Goal: Navigation & Orientation: Find specific page/section

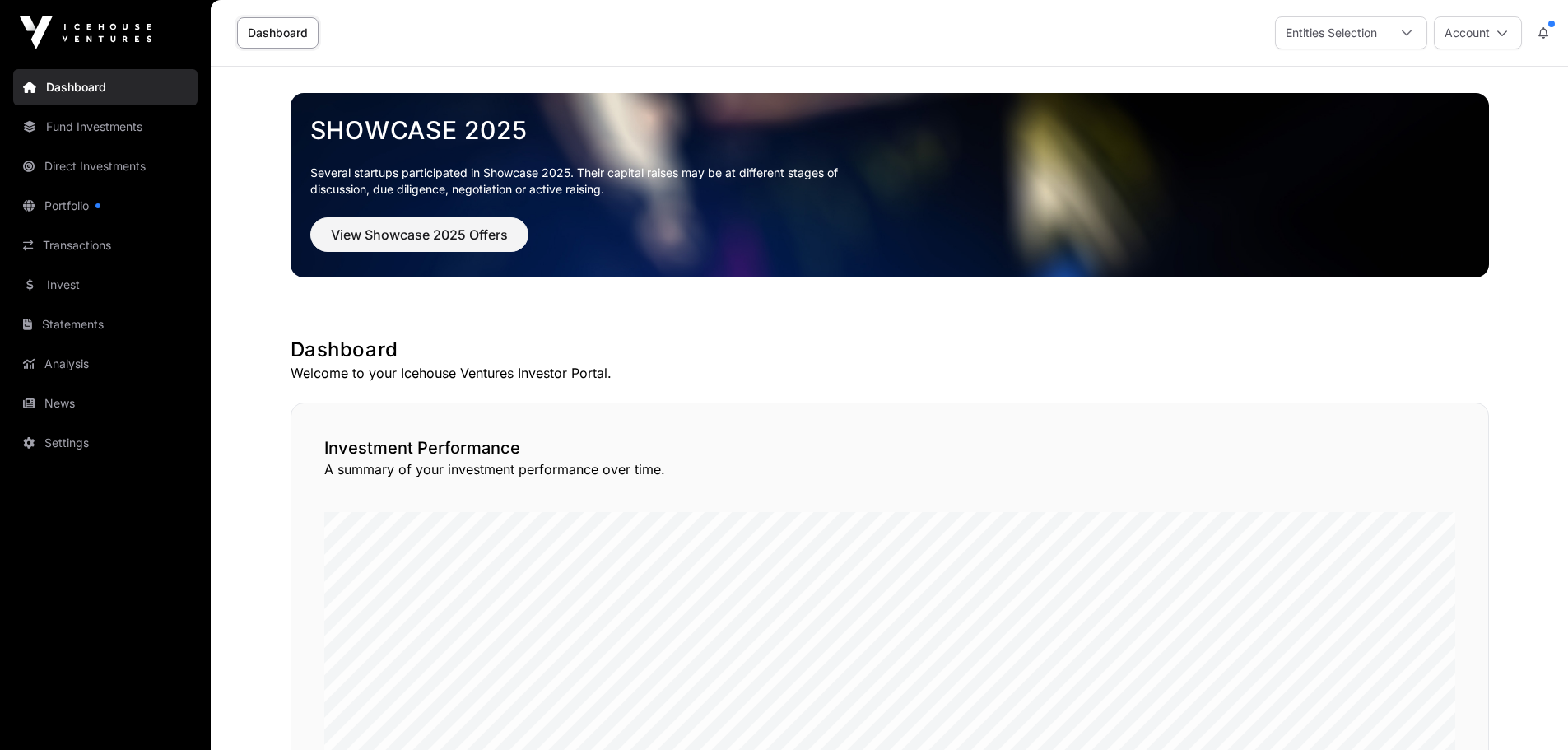
click at [103, 132] on link "Fund Investments" at bounding box center [105, 127] width 184 height 36
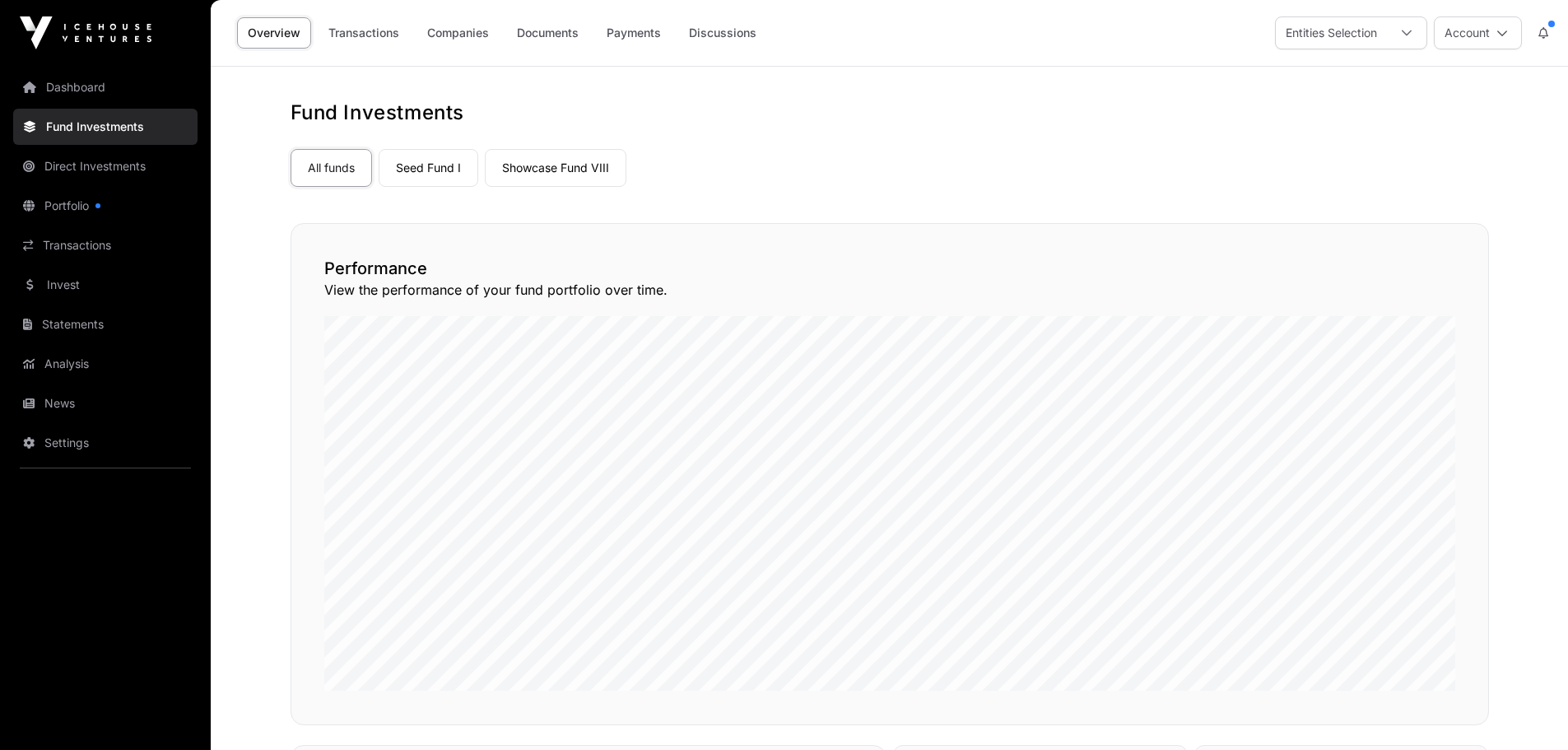
click at [100, 165] on link "Direct Investments" at bounding box center [105, 166] width 184 height 36
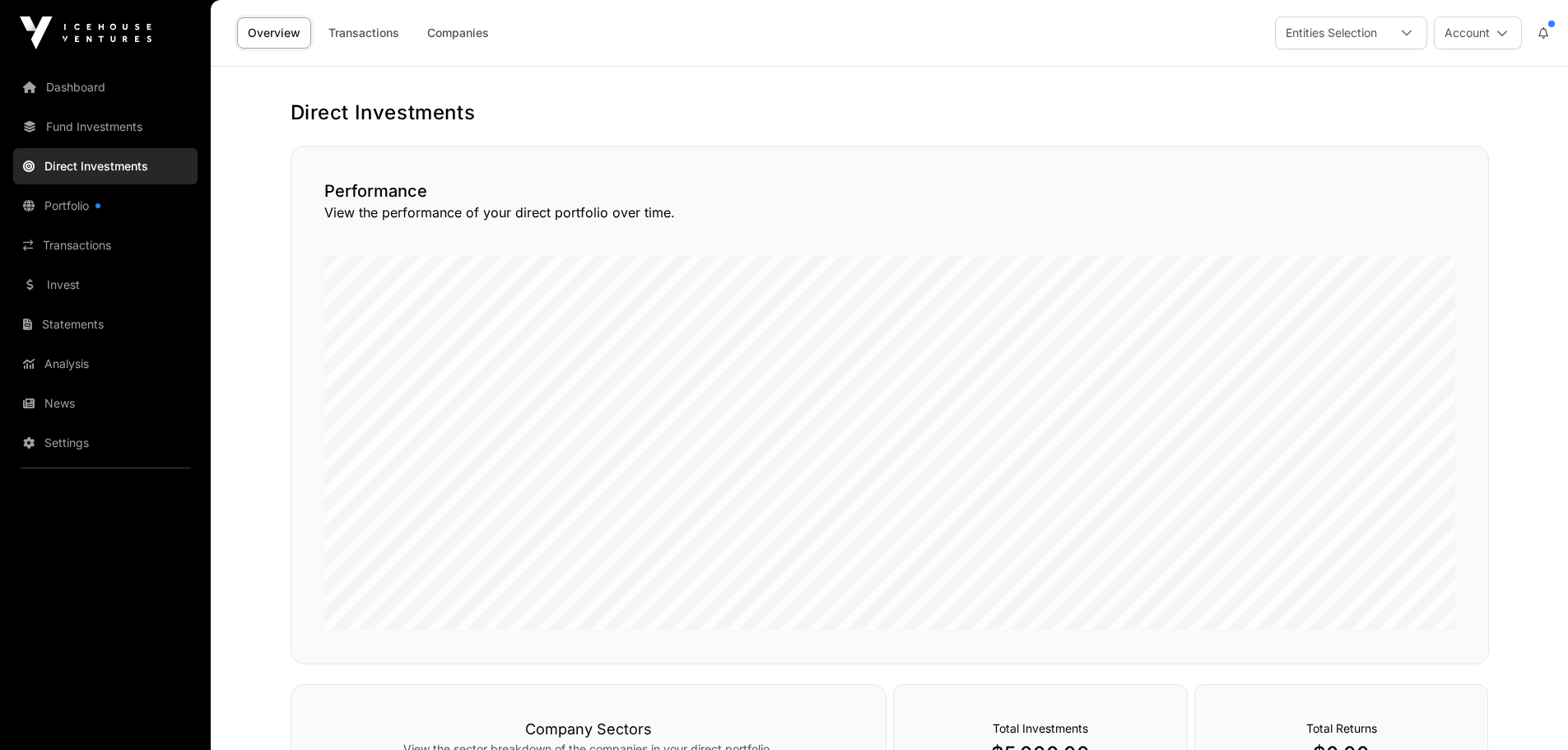
click at [70, 207] on link "Portfolio" at bounding box center [105, 206] width 184 height 36
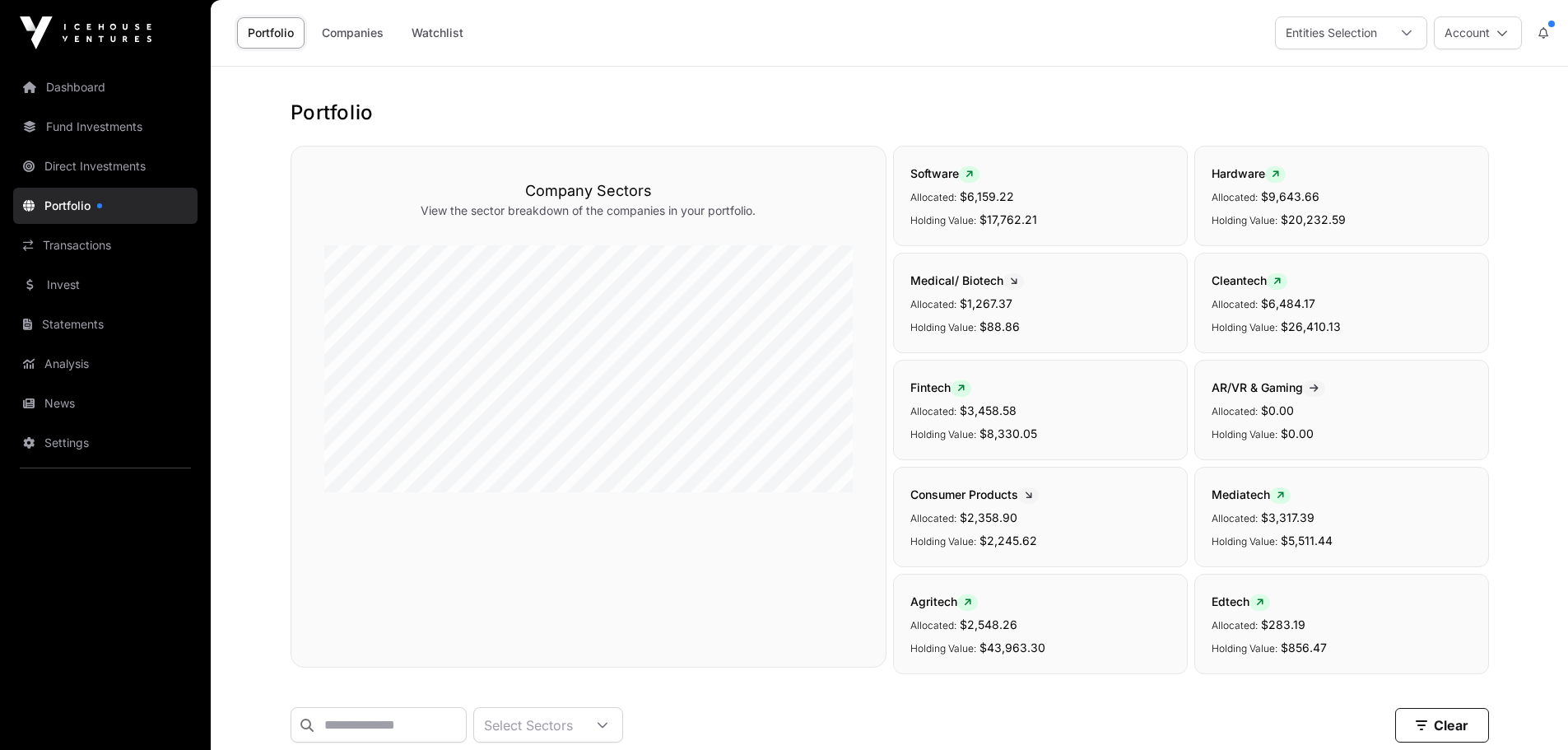
click at [60, 250] on link "Transactions" at bounding box center [105, 246] width 184 height 36
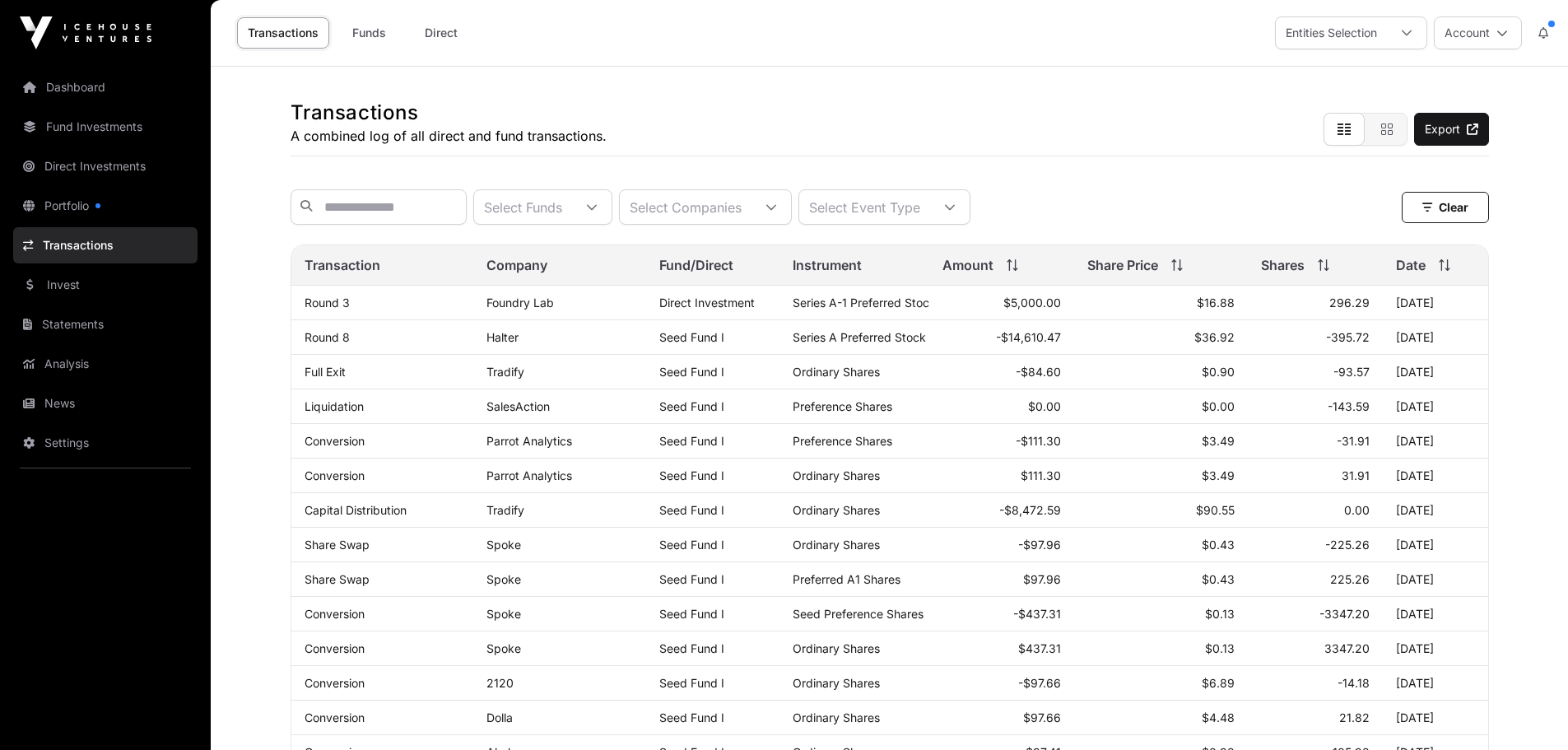
click at [74, 90] on link "Dashboard" at bounding box center [105, 87] width 184 height 36
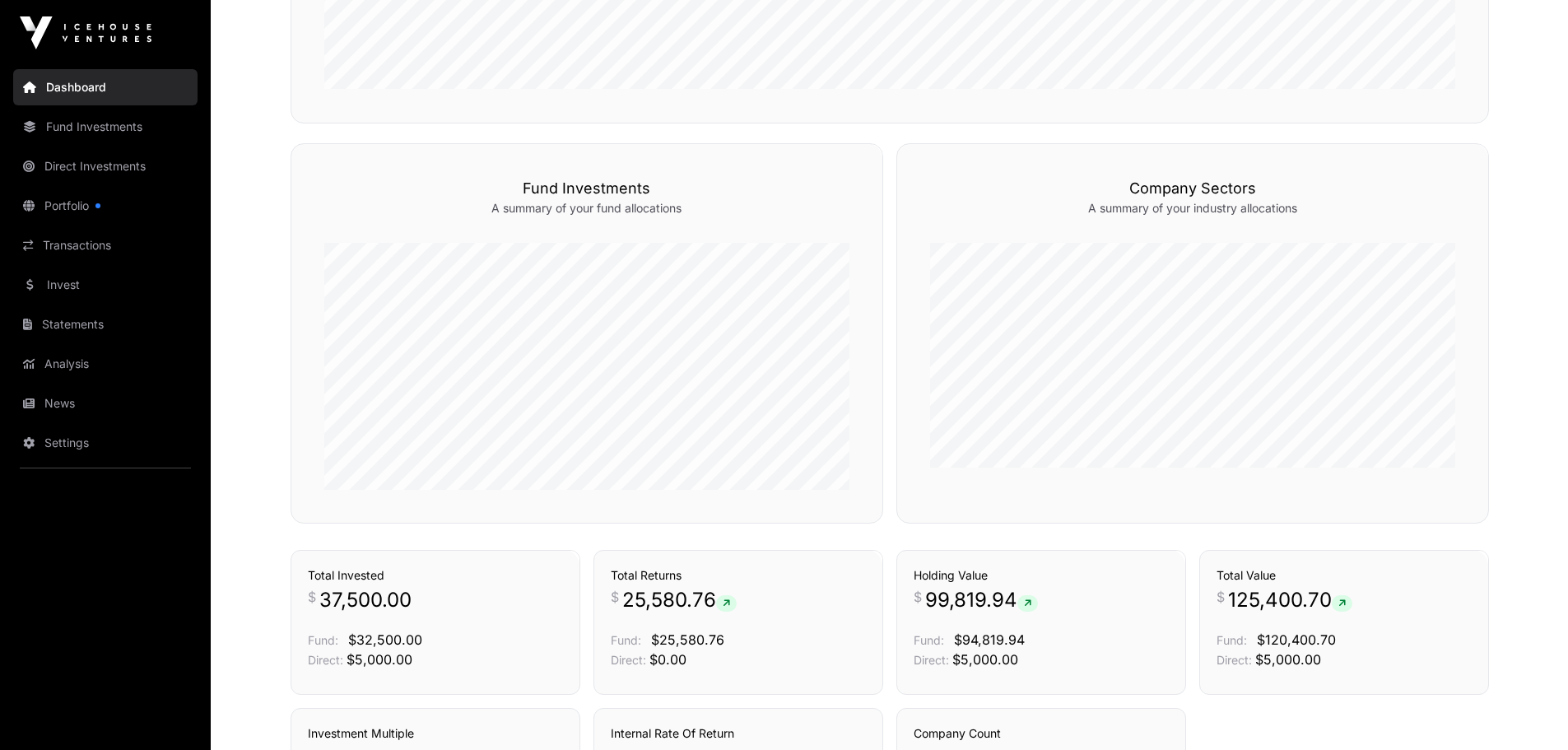
scroll to position [792, 0]
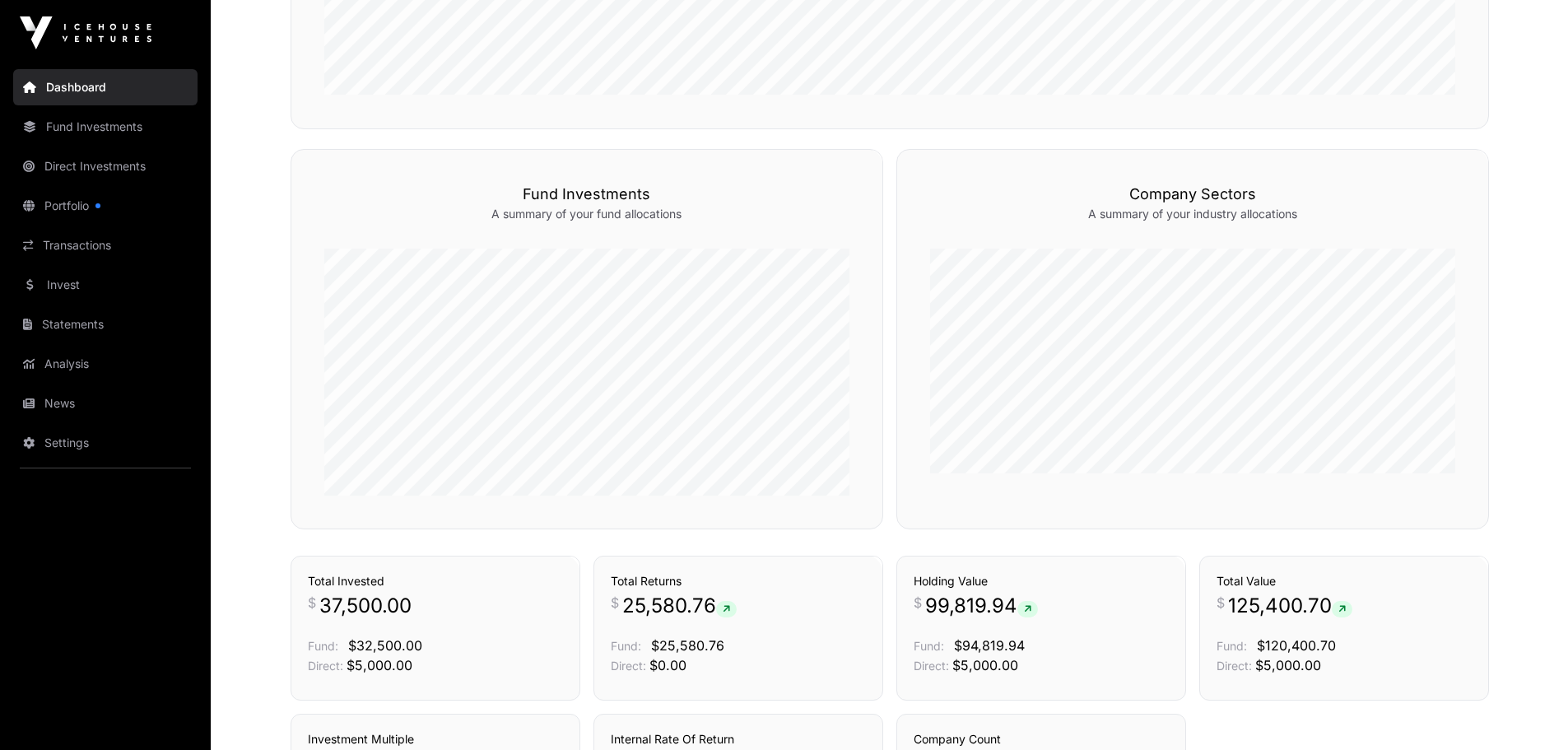
click at [50, 163] on link "Direct Investments" at bounding box center [105, 166] width 184 height 36
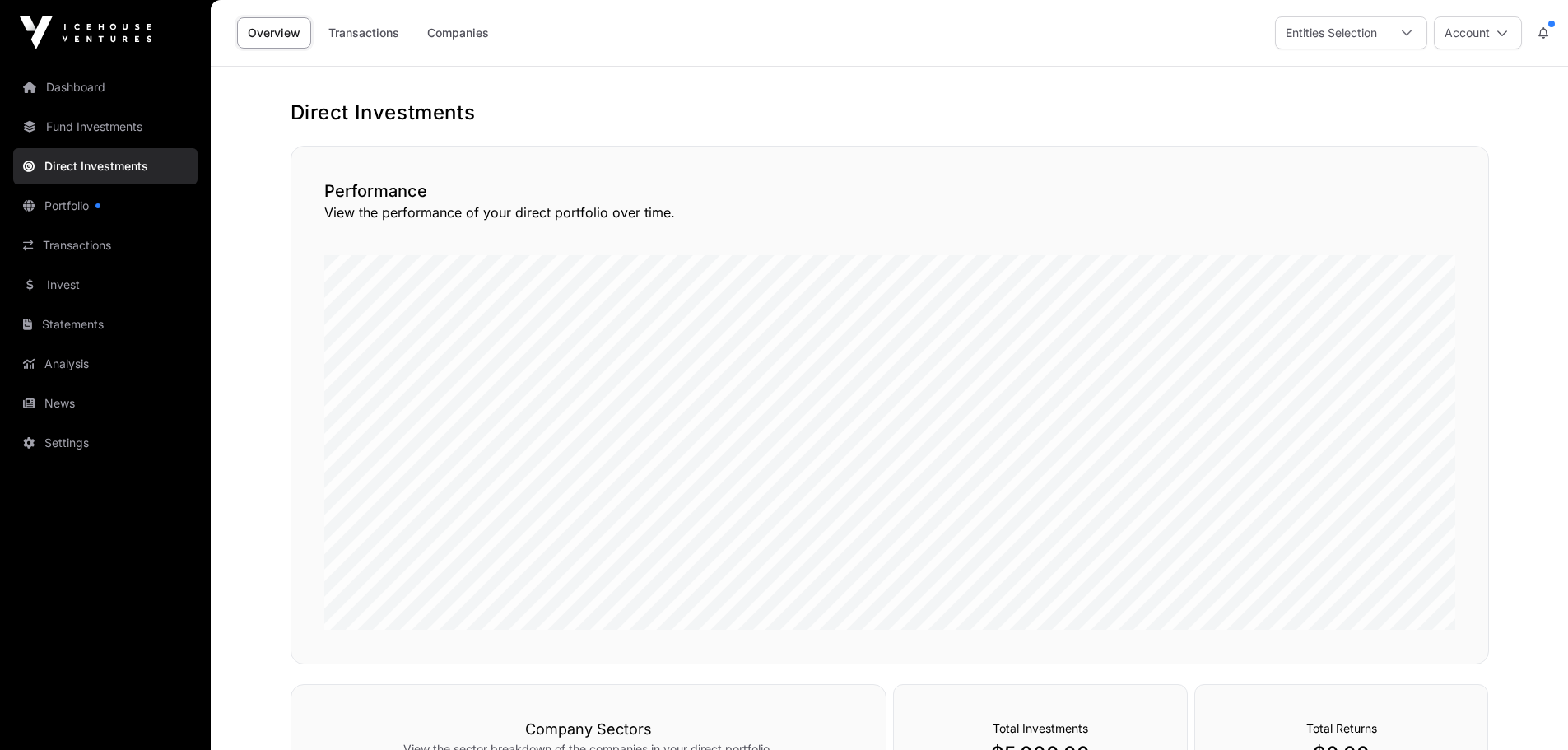
click at [64, 86] on link "Dashboard" at bounding box center [105, 87] width 184 height 36
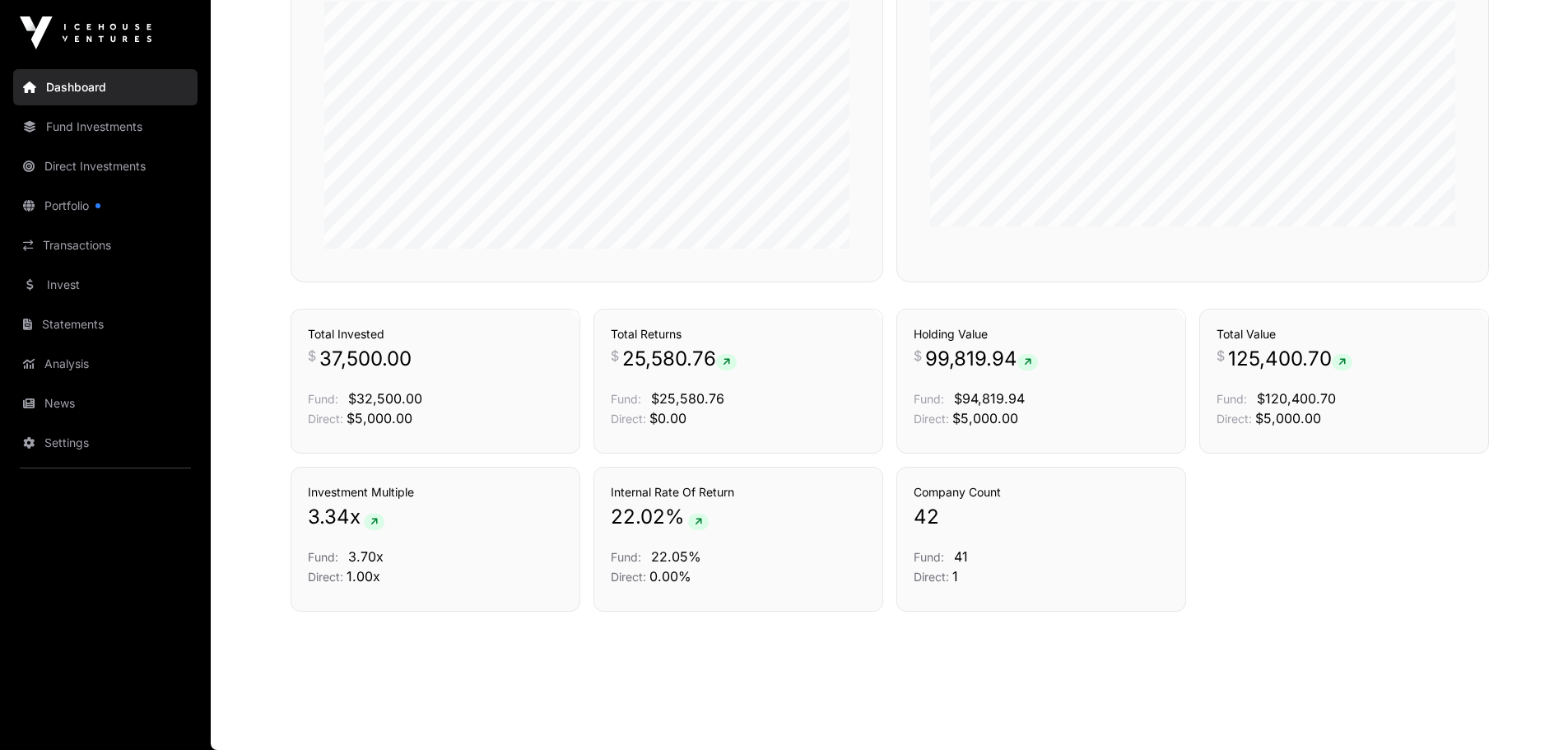
scroll to position [710, 0]
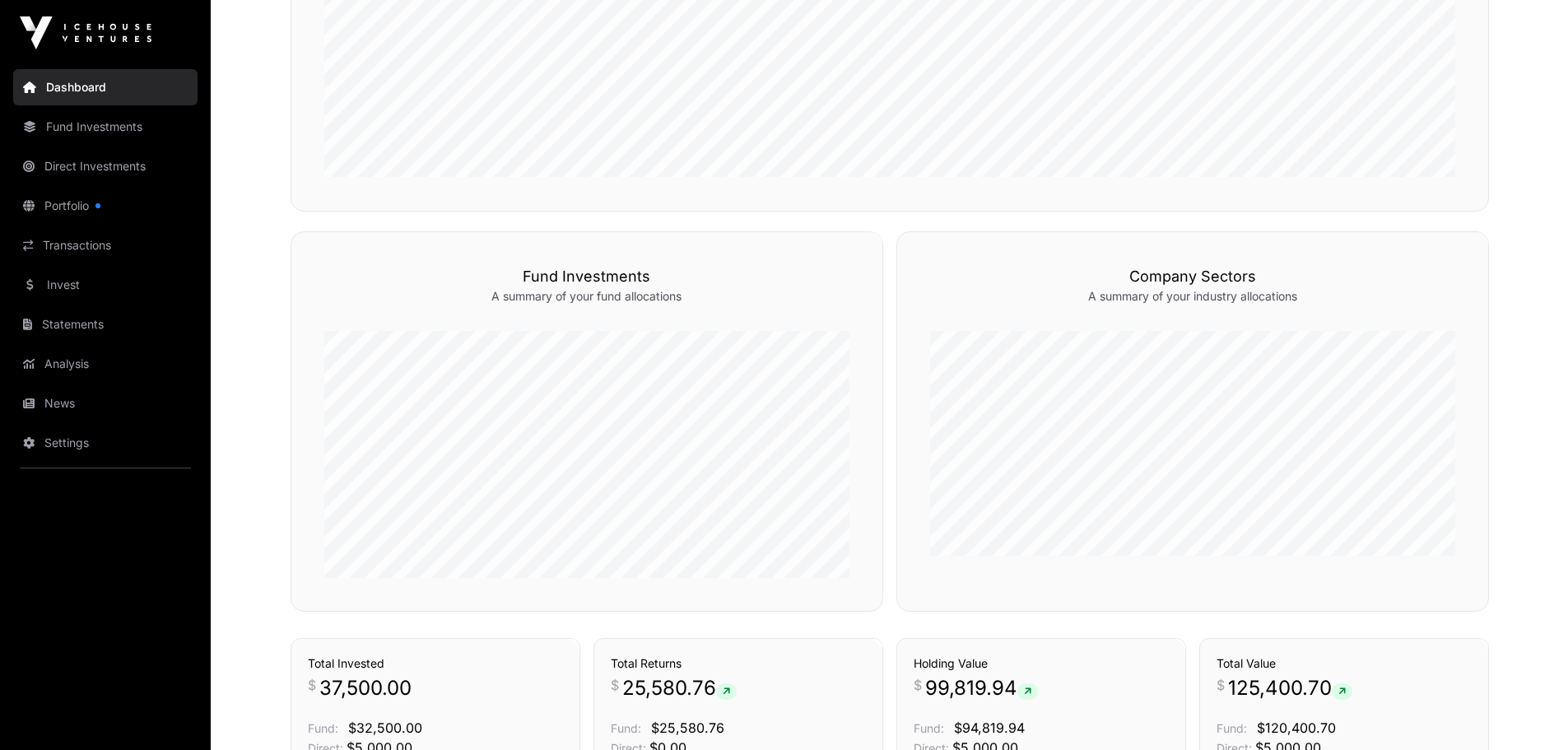
click at [76, 200] on link "Portfolio" at bounding box center [105, 206] width 184 height 36
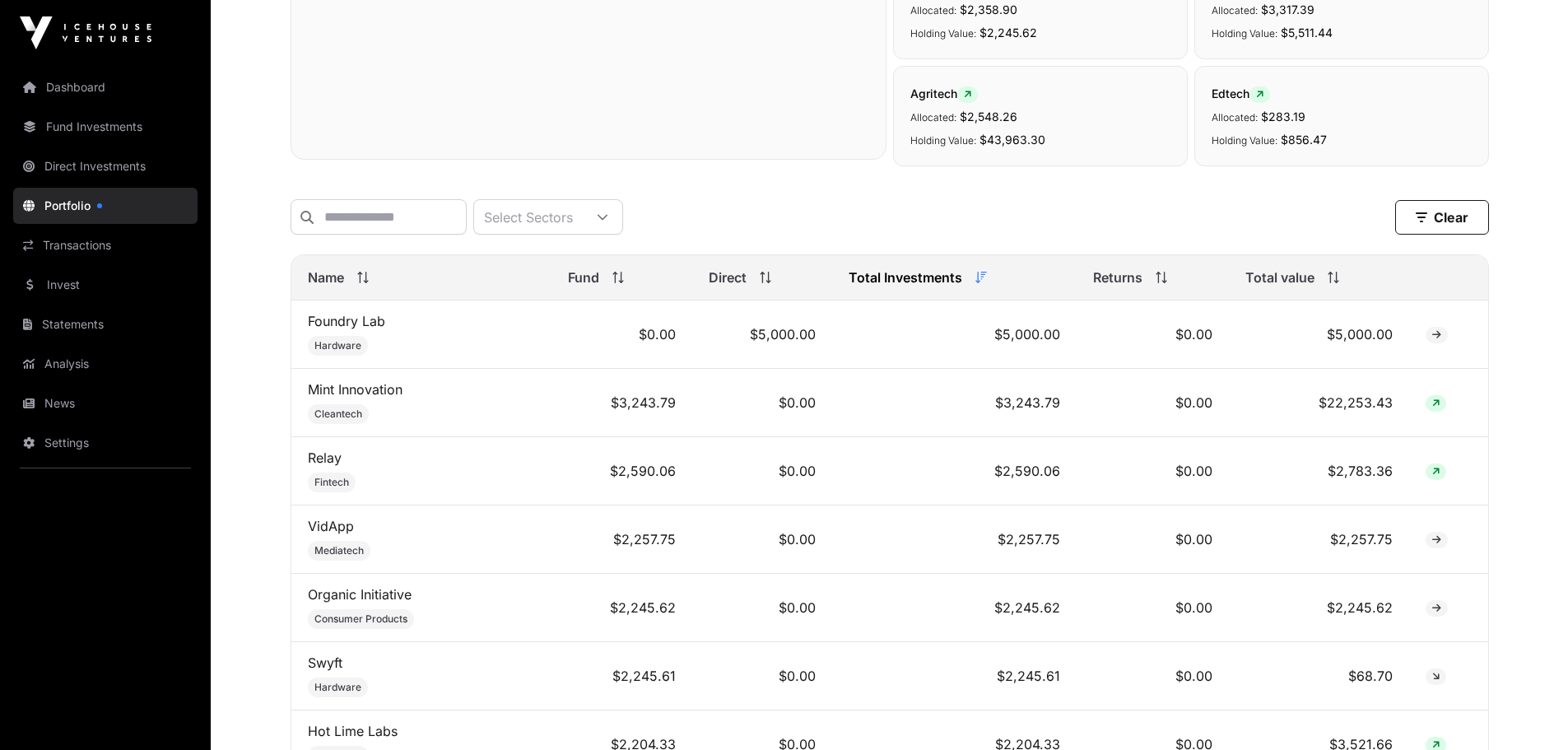
scroll to position [576, 0]
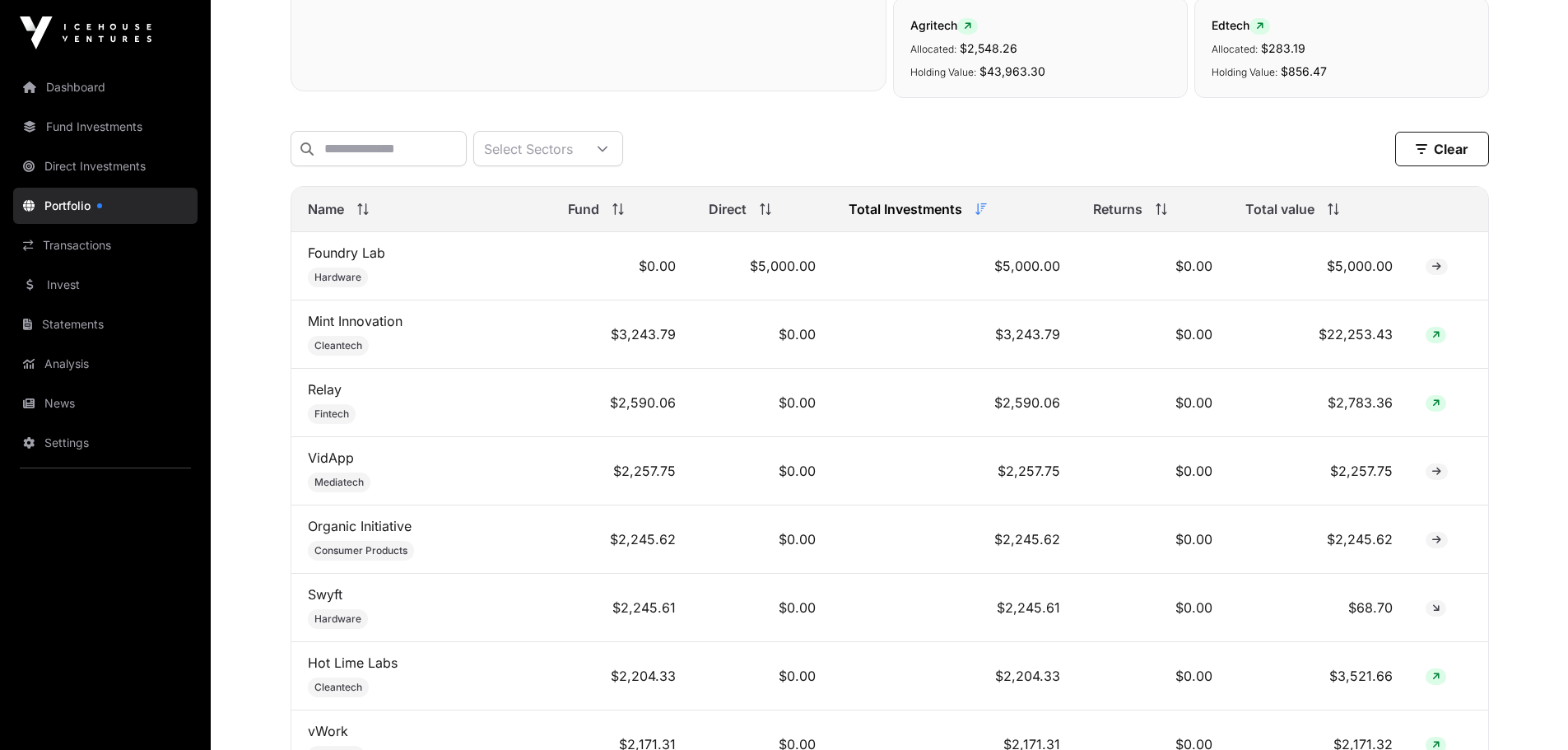
click at [1306, 219] on span "Total value" at bounding box center [1280, 209] width 69 height 20
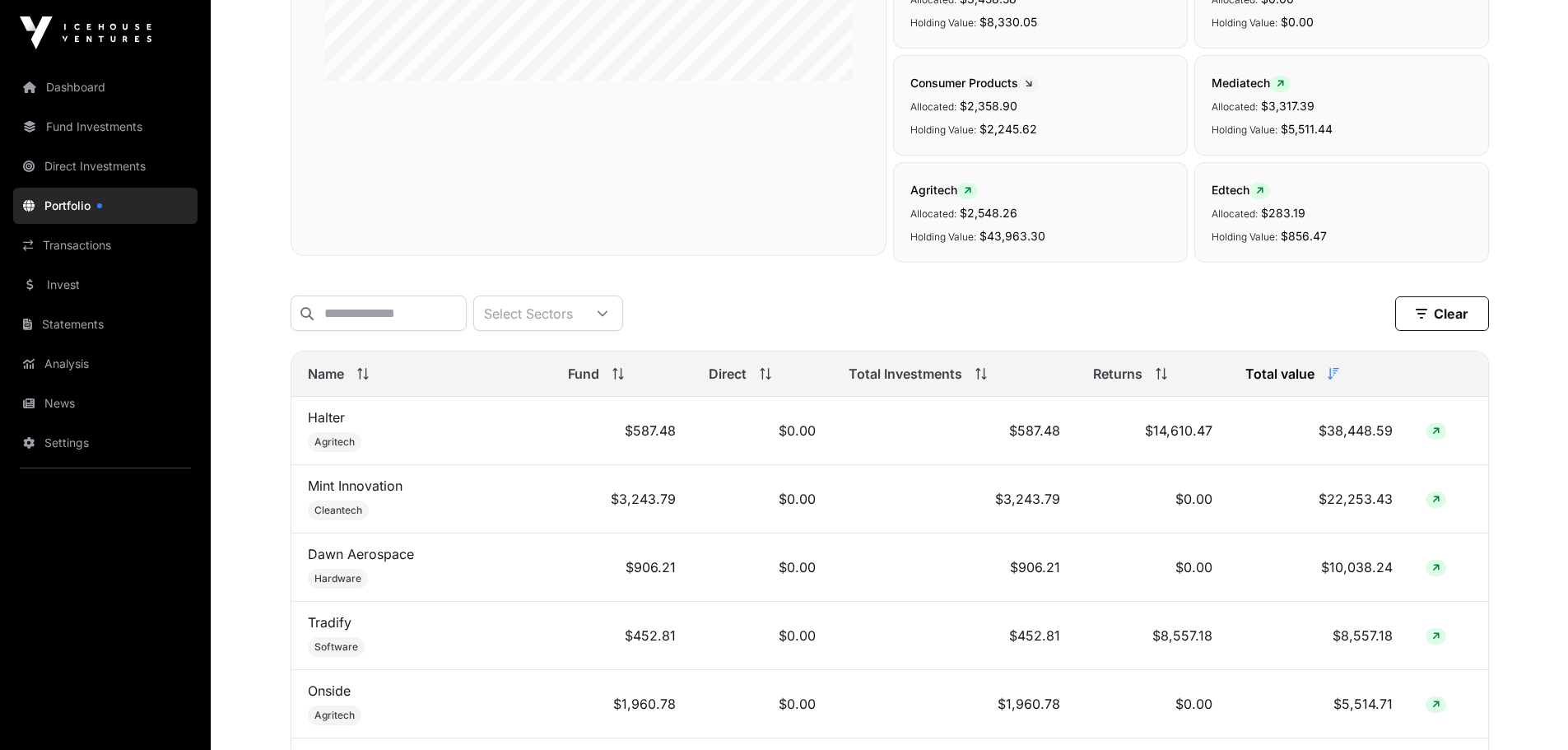
scroll to position [0, 0]
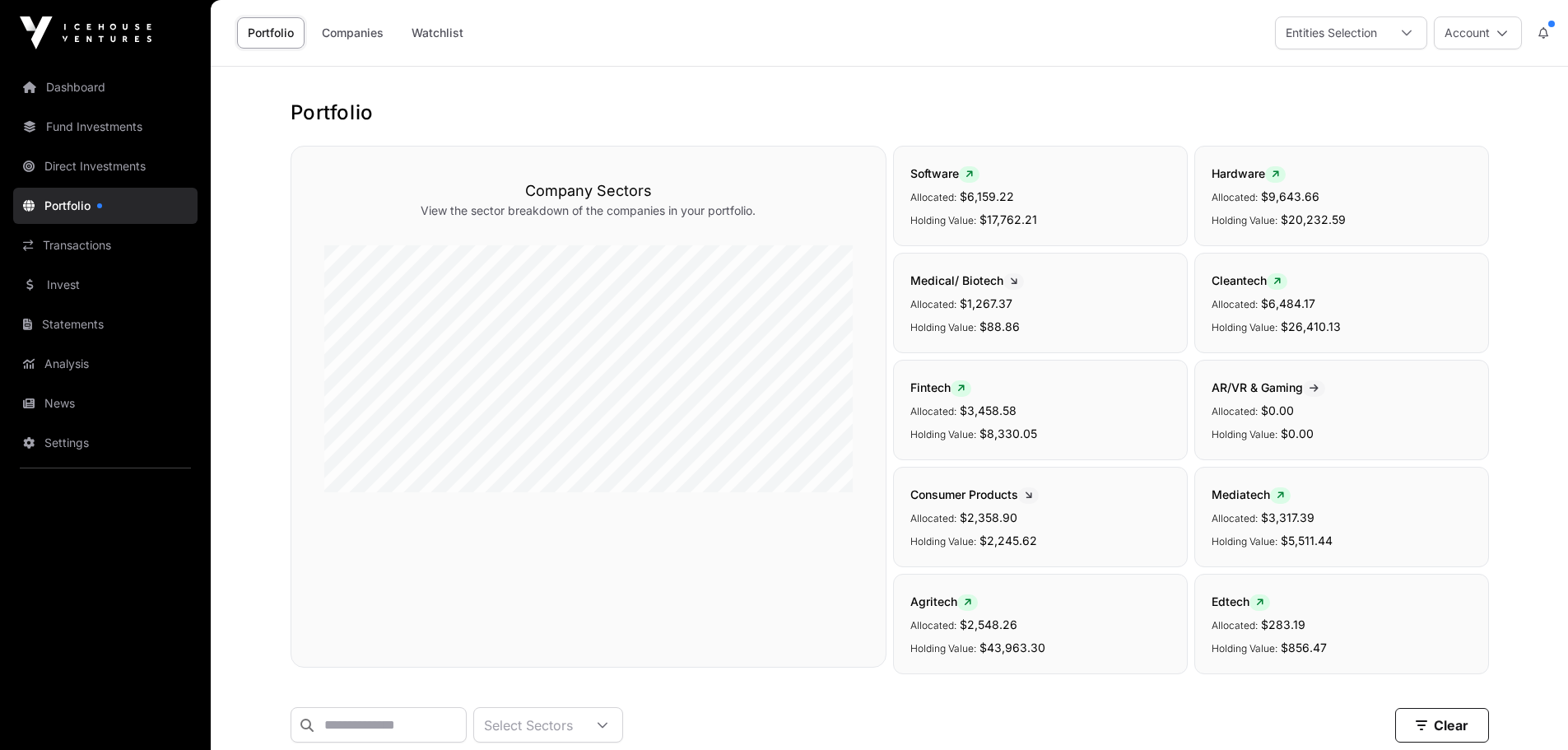
click at [47, 86] on link "Dashboard" at bounding box center [105, 87] width 184 height 36
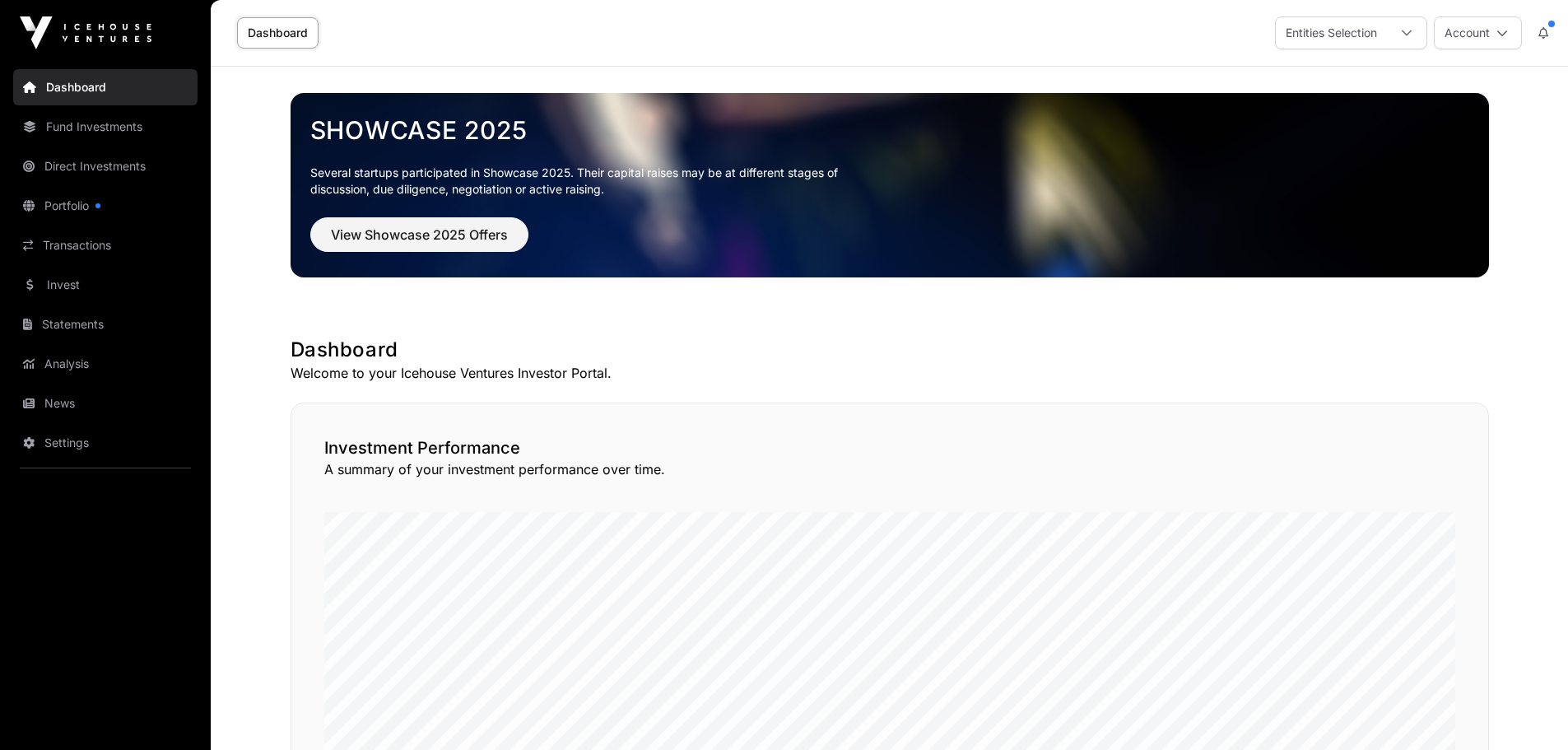
click at [1501, 32] on icon at bounding box center [1502, 32] width 11 height 11
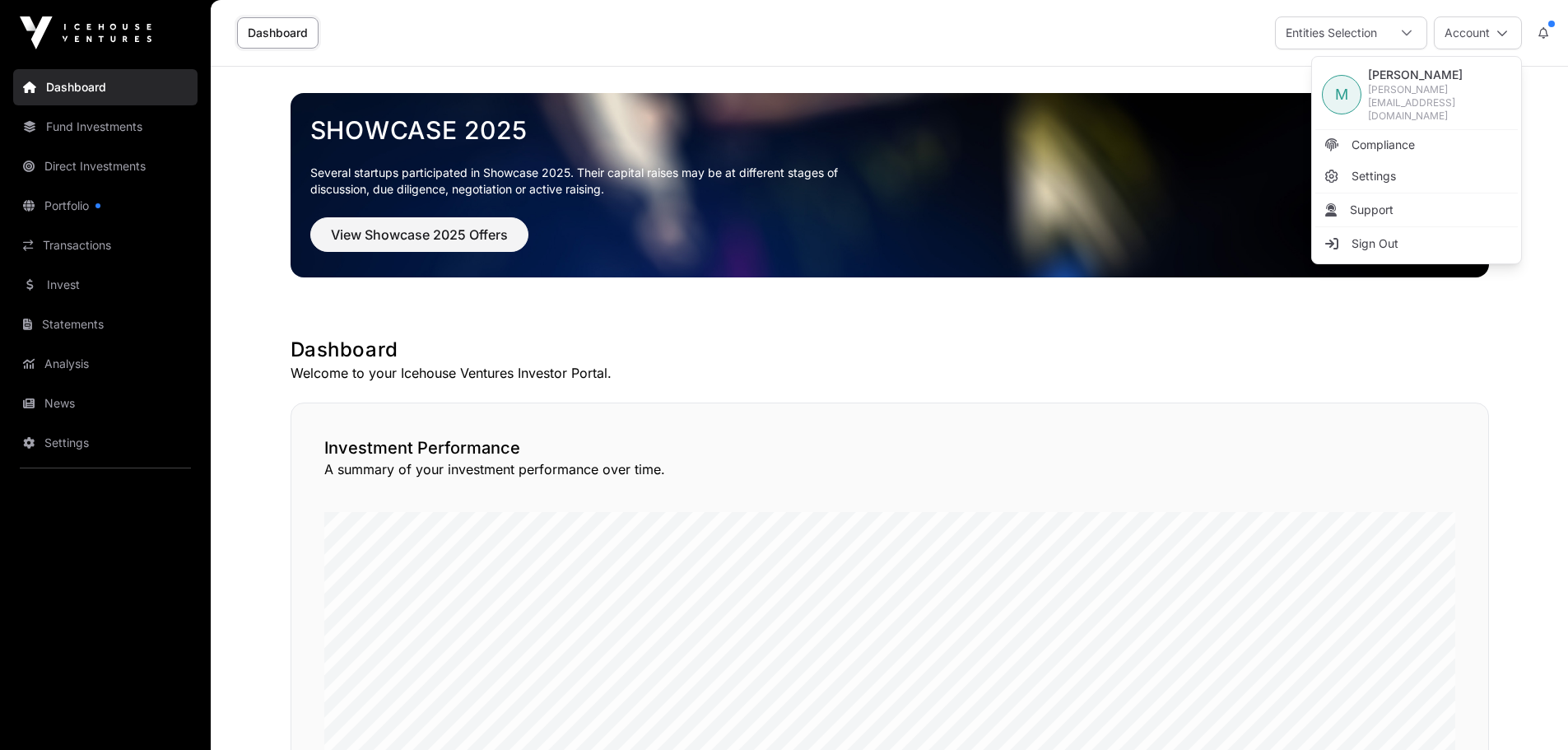
click at [1386, 137] on span "Compliance" at bounding box center [1383, 144] width 63 height 16
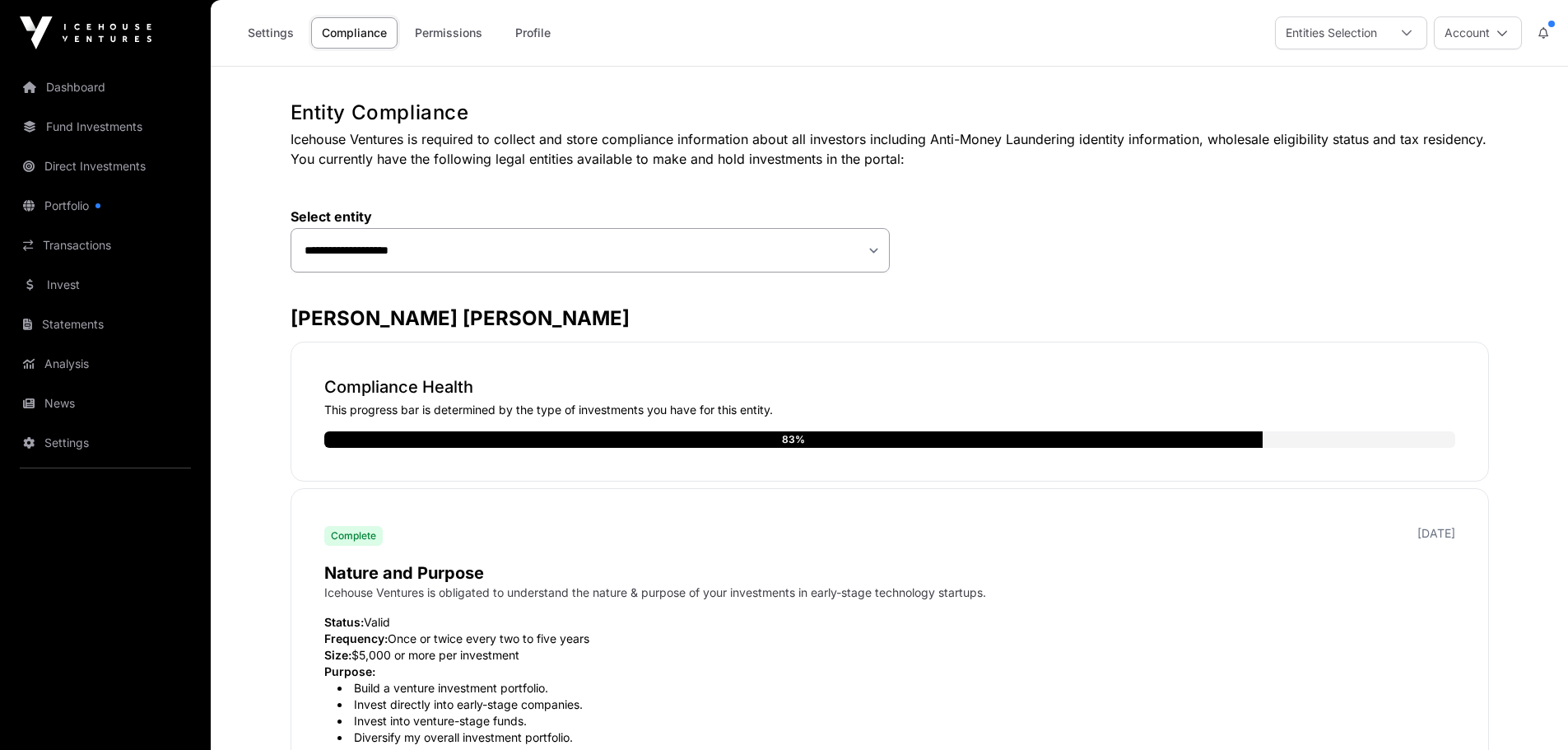
click at [64, 88] on link "Dashboard" at bounding box center [105, 87] width 184 height 36
